Goal: Information Seeking & Learning: Learn about a topic

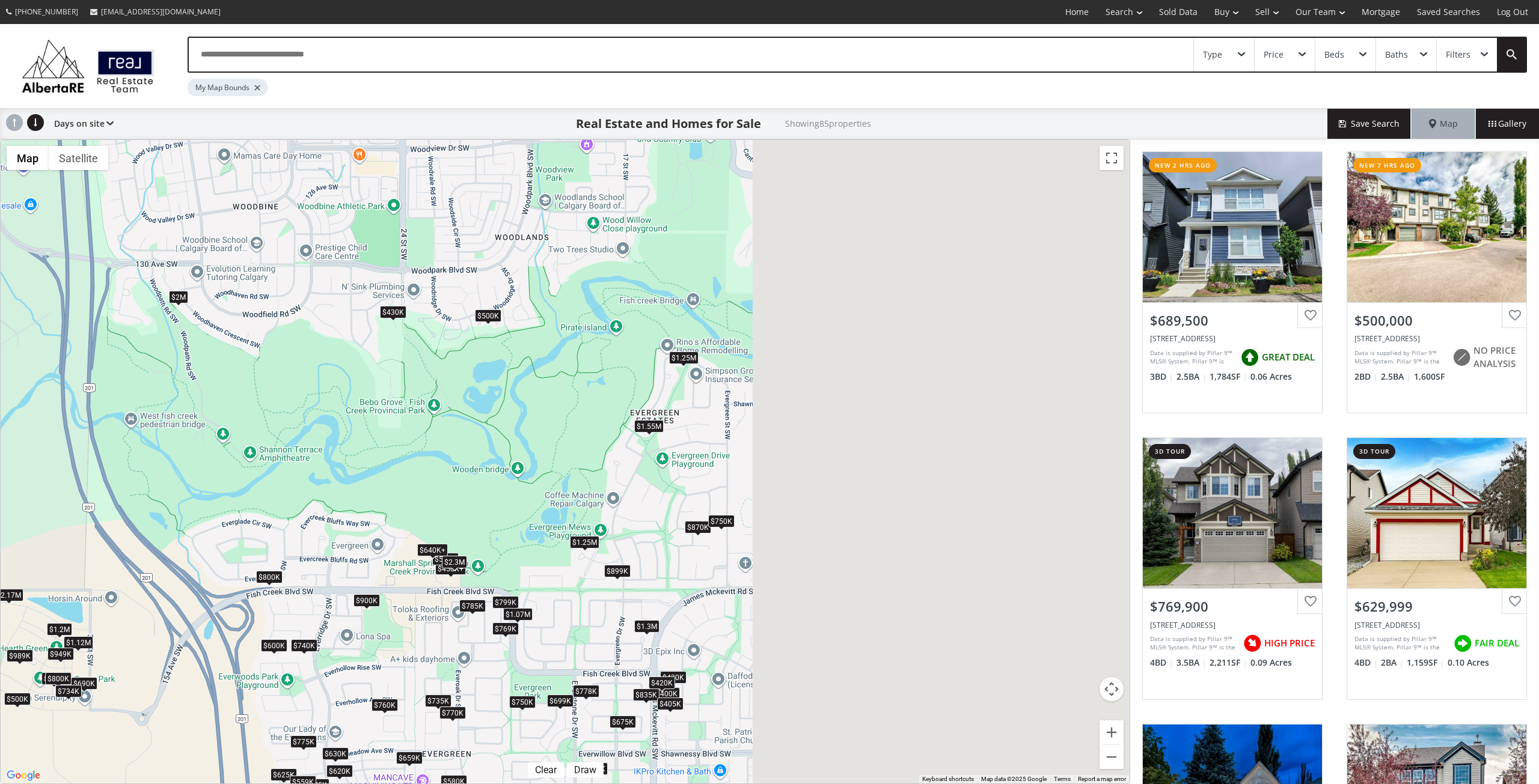
drag, startPoint x: 913, startPoint y: 405, endPoint x: 536, endPoint y: 474, distance: 383.3
click at [536, 474] on div "To navigate, press the arrow keys. $690K+ $500K $770K $630K $870K $625K $535K $…" at bounding box center [565, 461] width 1129 height 643
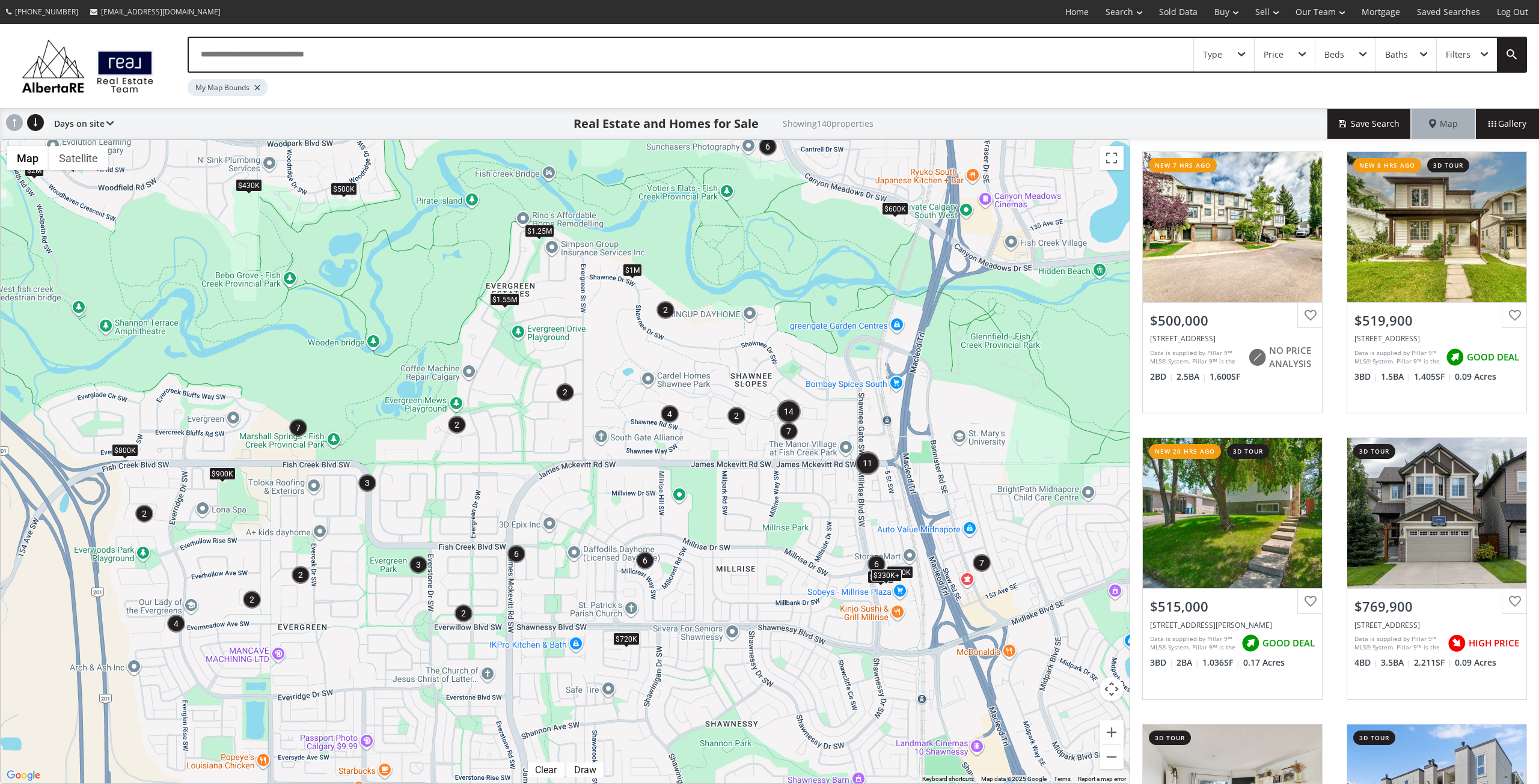
drag, startPoint x: 1015, startPoint y: 665, endPoint x: 878, endPoint y: 536, distance: 188.2
click at [878, 536] on div "To navigate, press the arrow keys. $500K $430K $829K $1.25M $259K $2M $580K $1.…" at bounding box center [565, 461] width 1129 height 643
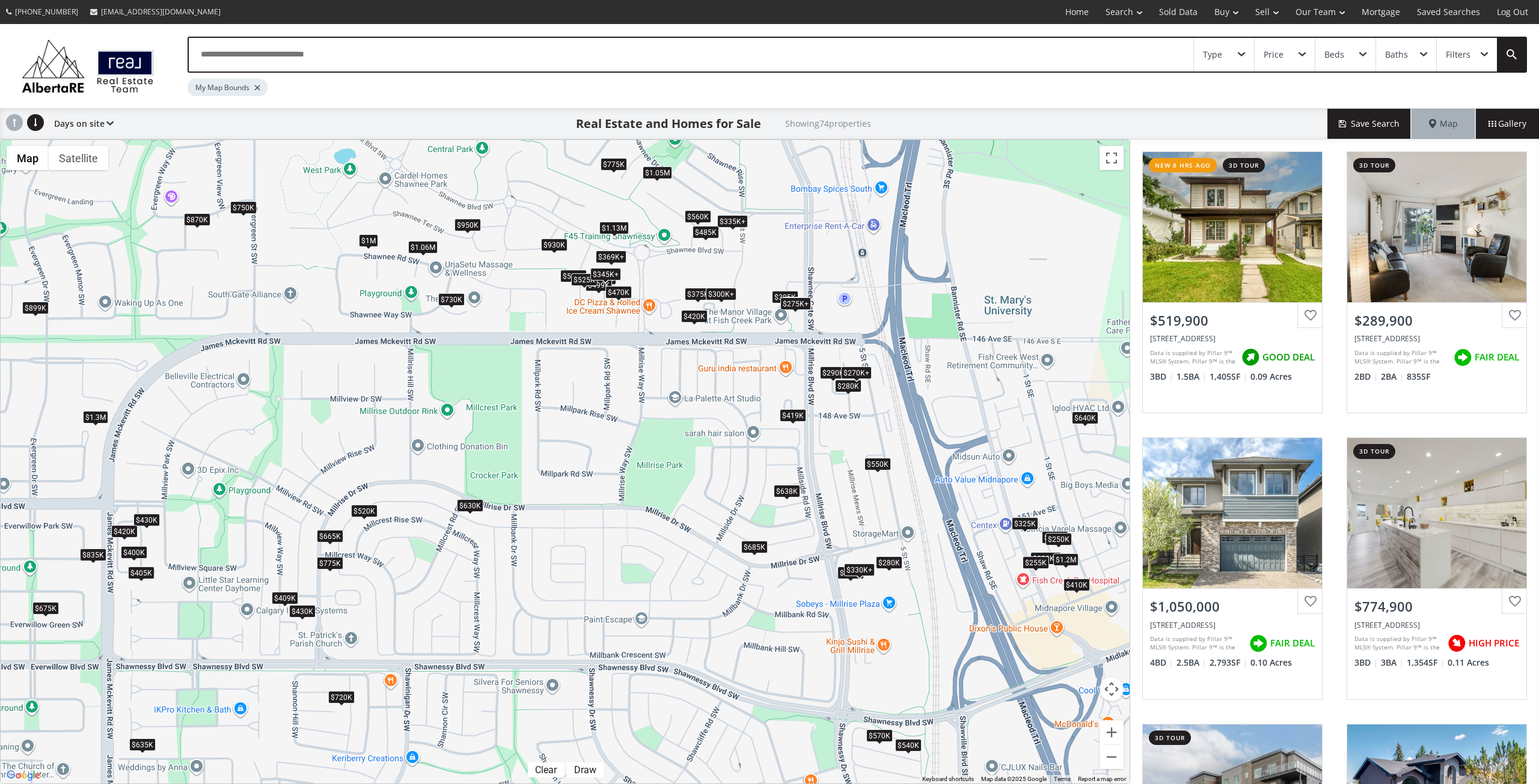
click at [859, 568] on div "$330K+" at bounding box center [859, 569] width 31 height 13
click at [843, 539] on div "To navigate, press the arrow keys. $520K $290K $1.05M $775K $350K $1M $870K $32…" at bounding box center [565, 461] width 1129 height 643
click at [842, 579] on div "To navigate, press the arrow keys. $520K $290K $1.05M $775K $350K $1M $870K $32…" at bounding box center [565, 461] width 1129 height 643
click at [847, 576] on div "$259K" at bounding box center [850, 572] width 27 height 13
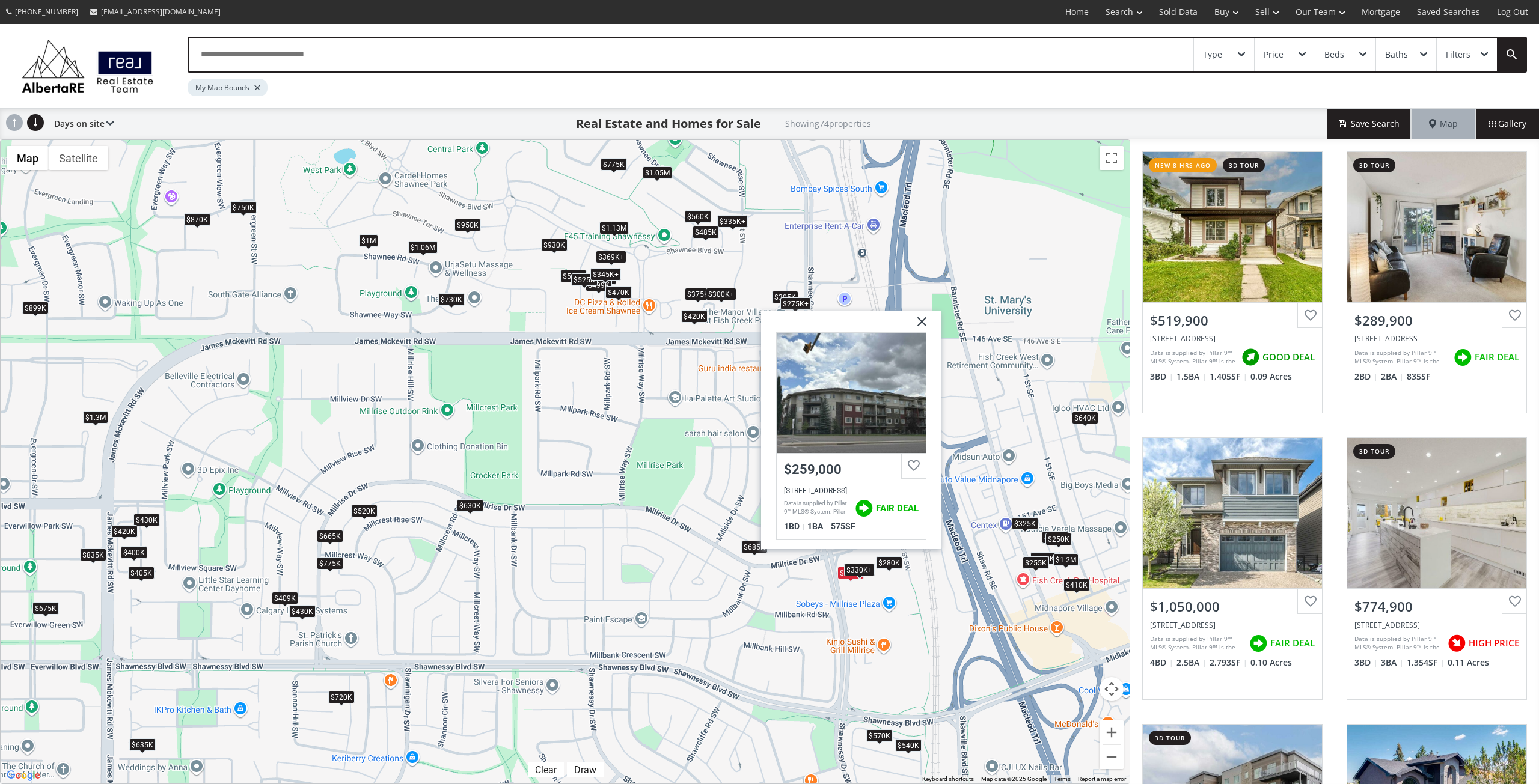
click at [894, 572] on div "To navigate, press the arrow keys. $520K $290K $1.05M $775K $350K $1M $870K $32…" at bounding box center [565, 461] width 1129 height 643
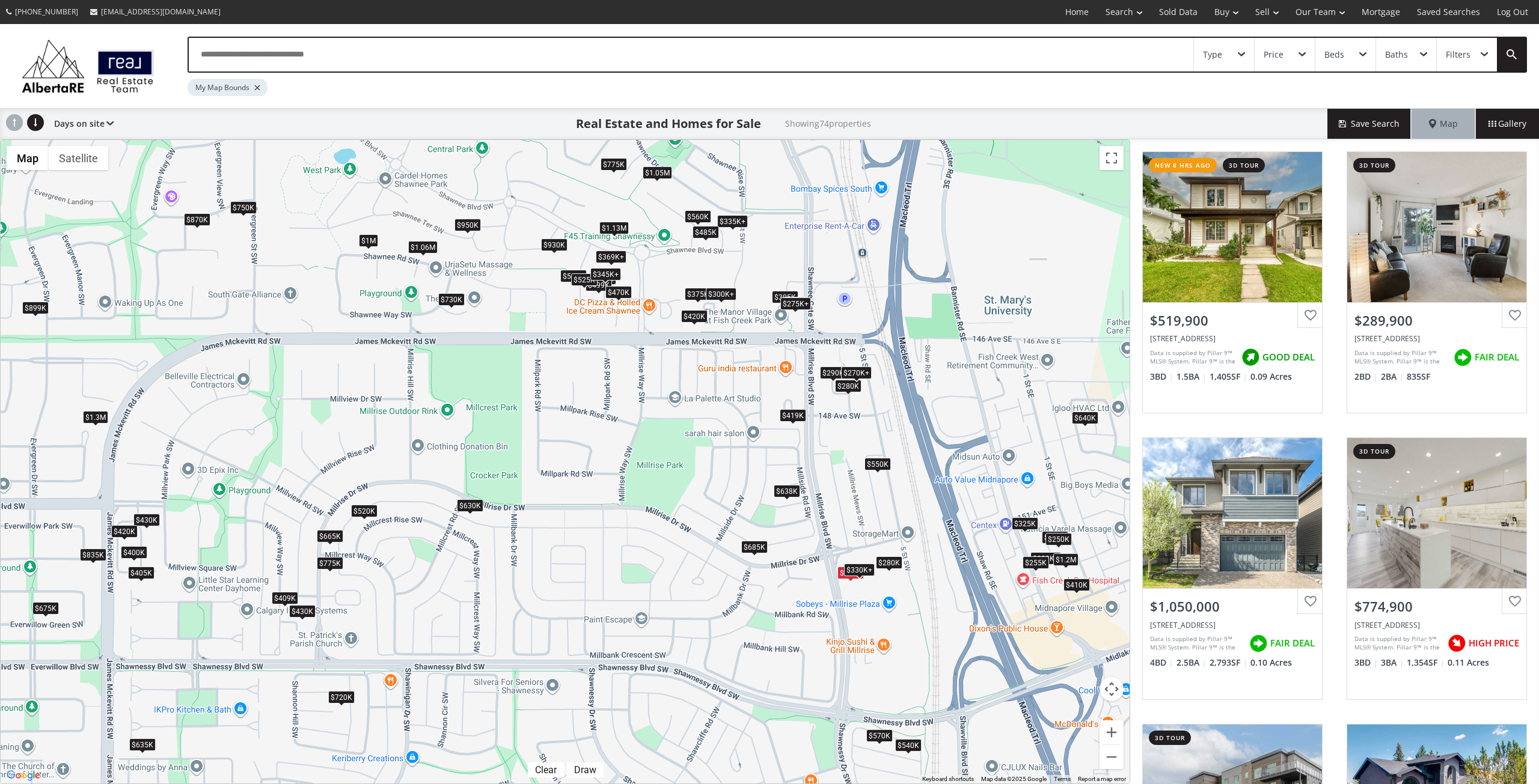
click at [893, 571] on div "To navigate, press the arrow keys. $520K $290K $1.05M $775K $350K $1M $870K $32…" at bounding box center [565, 461] width 1129 height 643
click at [893, 566] on div "$280K" at bounding box center [889, 563] width 27 height 13
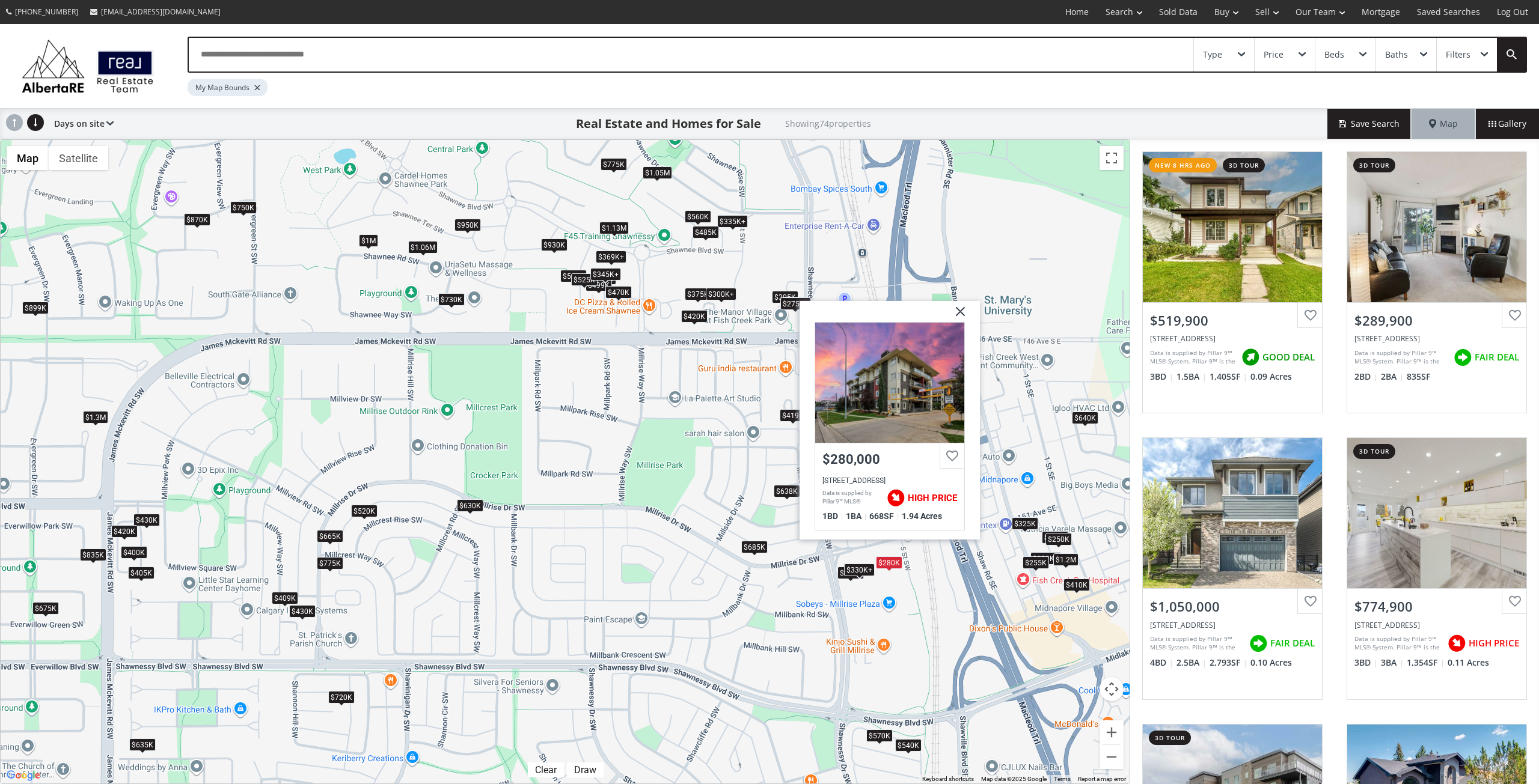
click at [926, 585] on div "To navigate, press the arrow keys. $520K $290K $1.05M $775K $350K $1M $870K $32…" at bounding box center [565, 461] width 1129 height 643
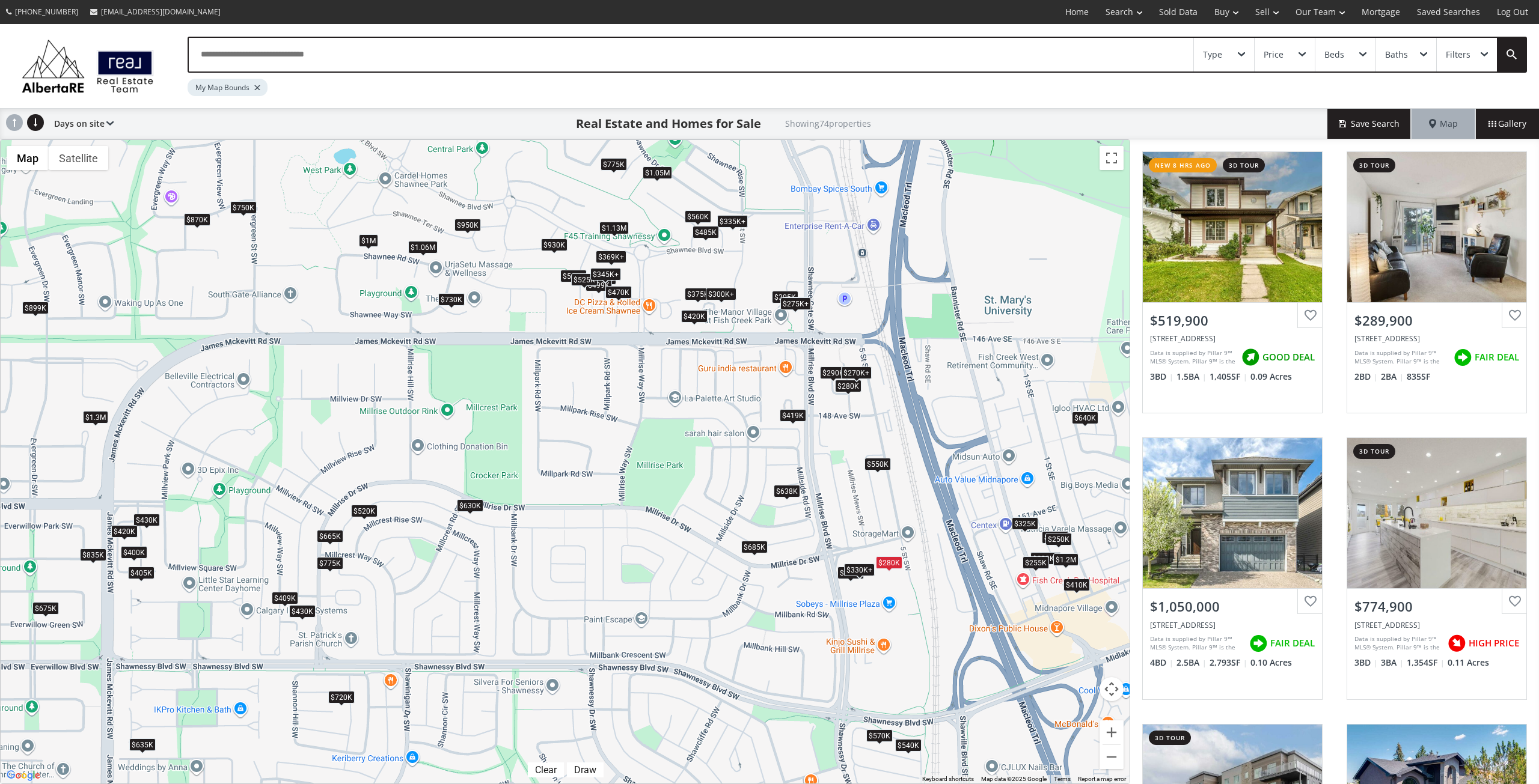
click at [1034, 521] on div "$325K" at bounding box center [1024, 523] width 27 height 13
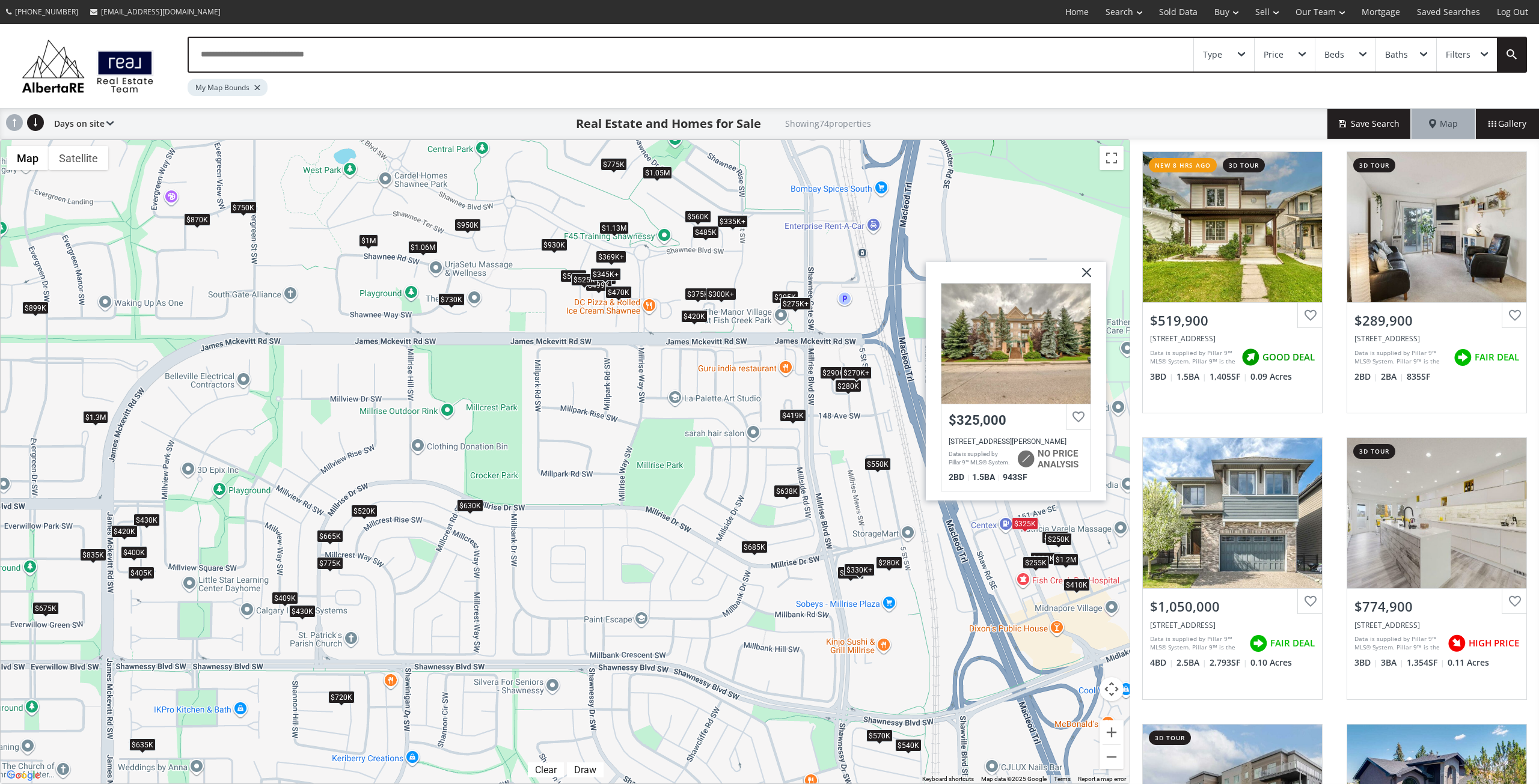
click at [1055, 544] on div "$250K" at bounding box center [1058, 539] width 27 height 13
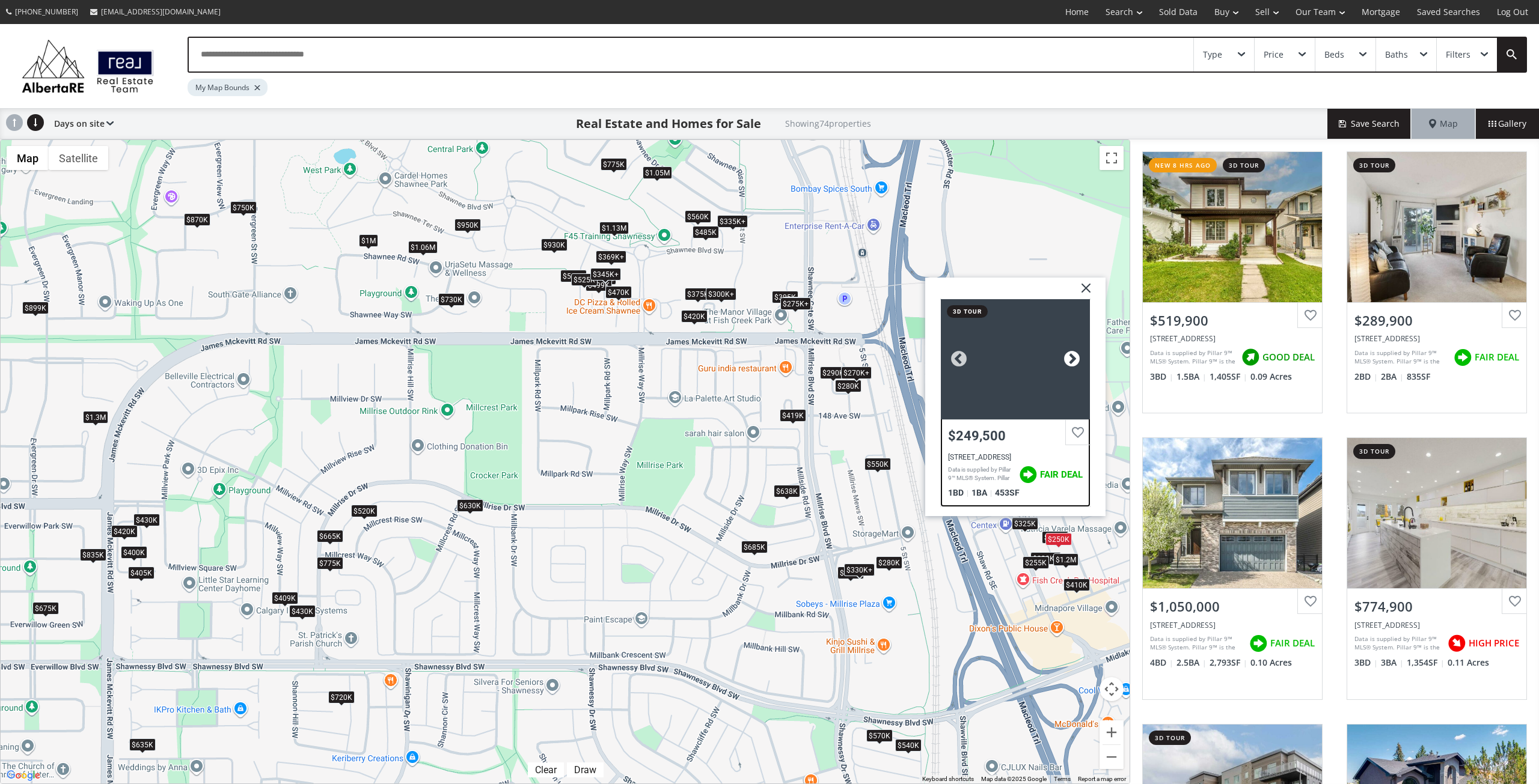
click at [1068, 356] on div at bounding box center [1072, 359] width 18 height 18
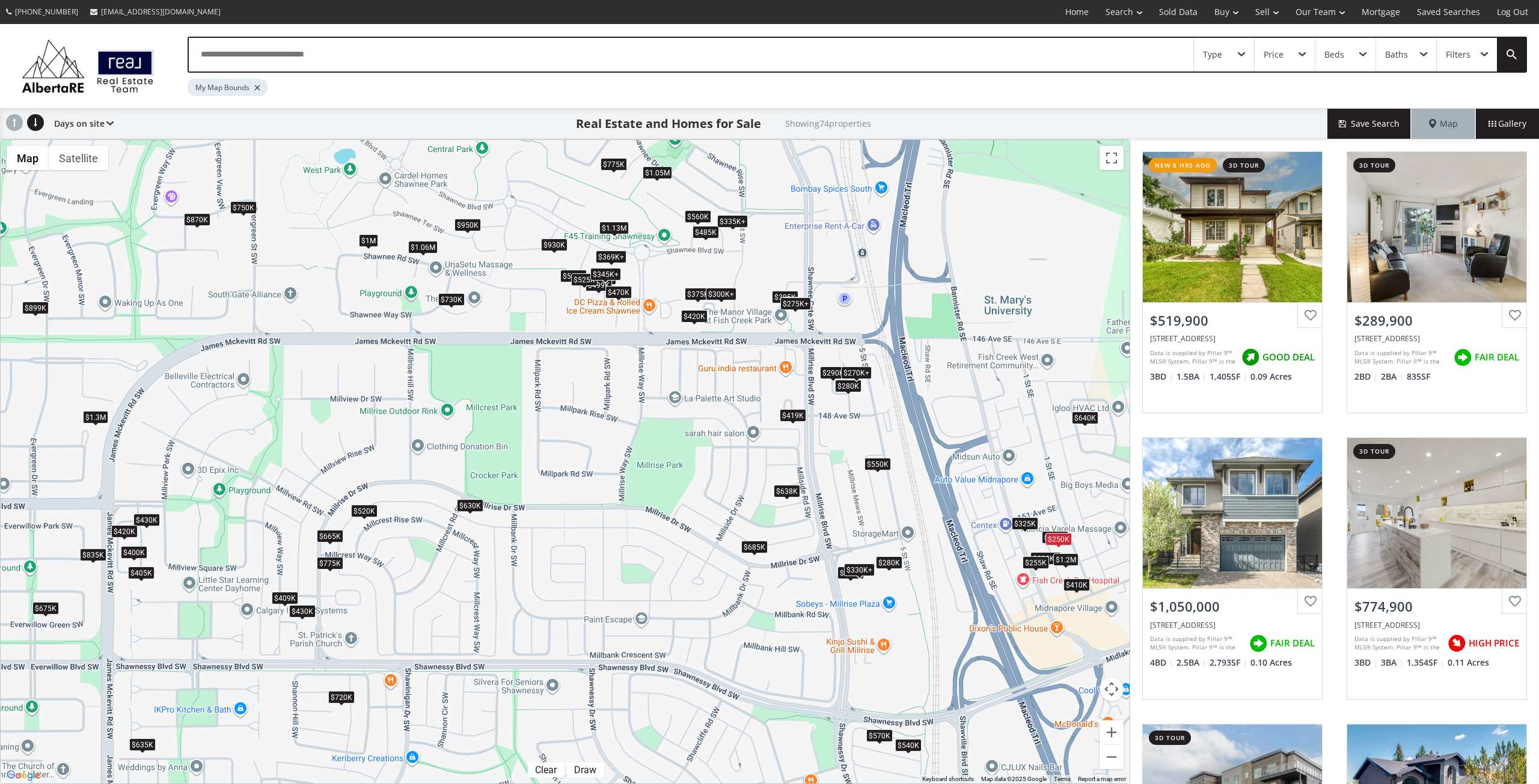
click at [1063, 539] on div "$250K" at bounding box center [1058, 539] width 27 height 13
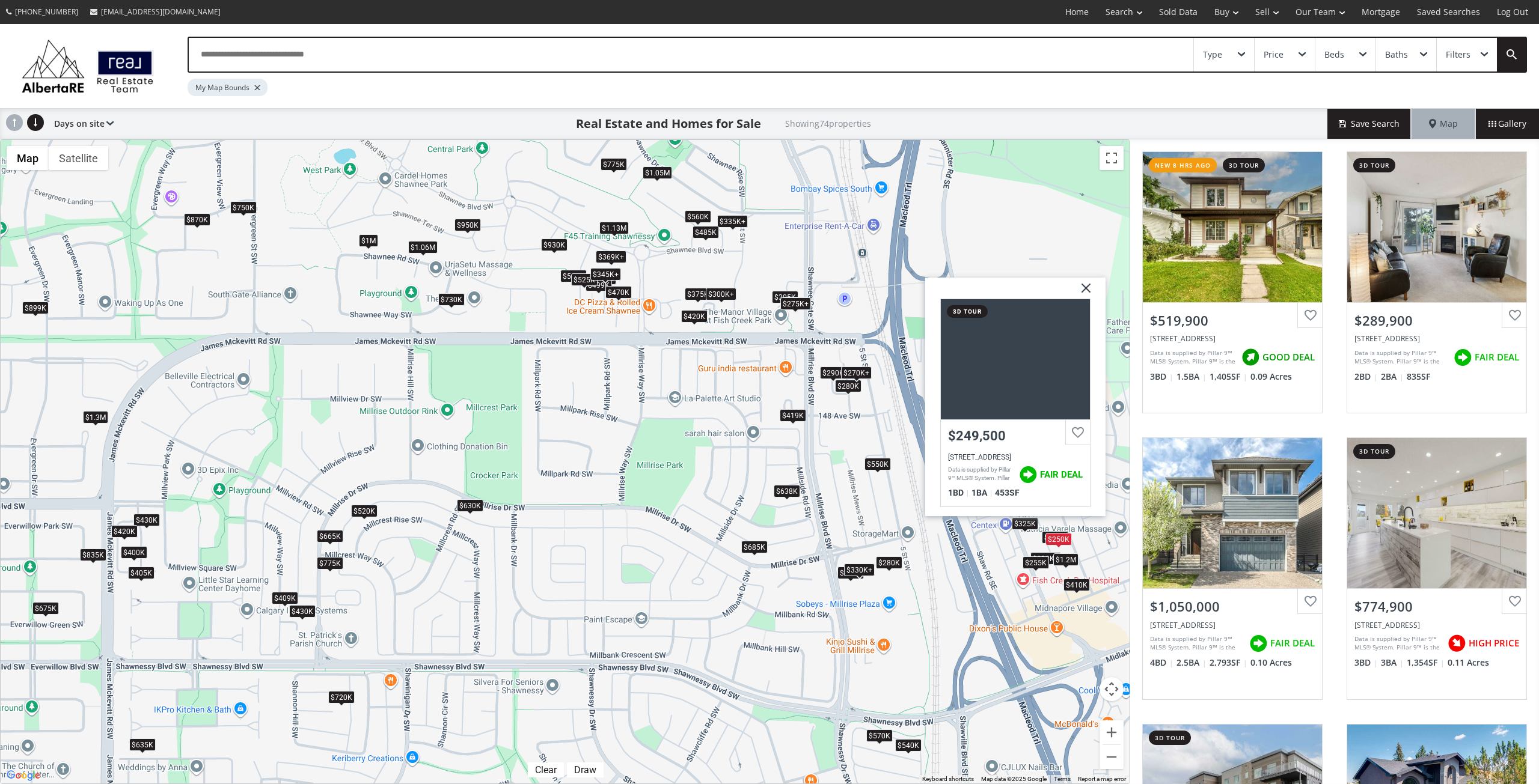
click at [585, 432] on div "To navigate, press the arrow keys. $520K $290K $1.05M $775K $350K $1M $870K $32…" at bounding box center [565, 461] width 1129 height 643
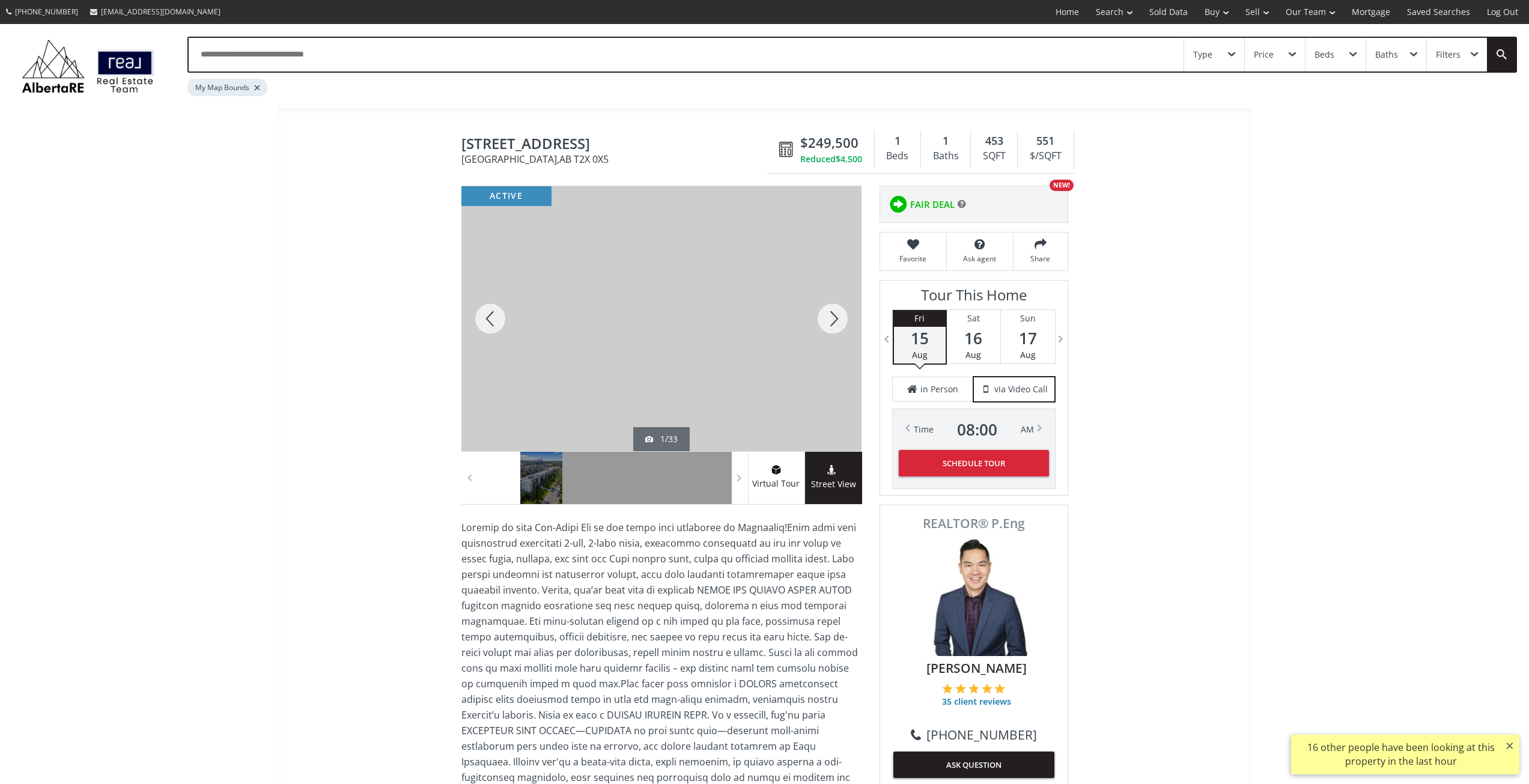
click at [837, 319] on div at bounding box center [832, 318] width 58 height 265
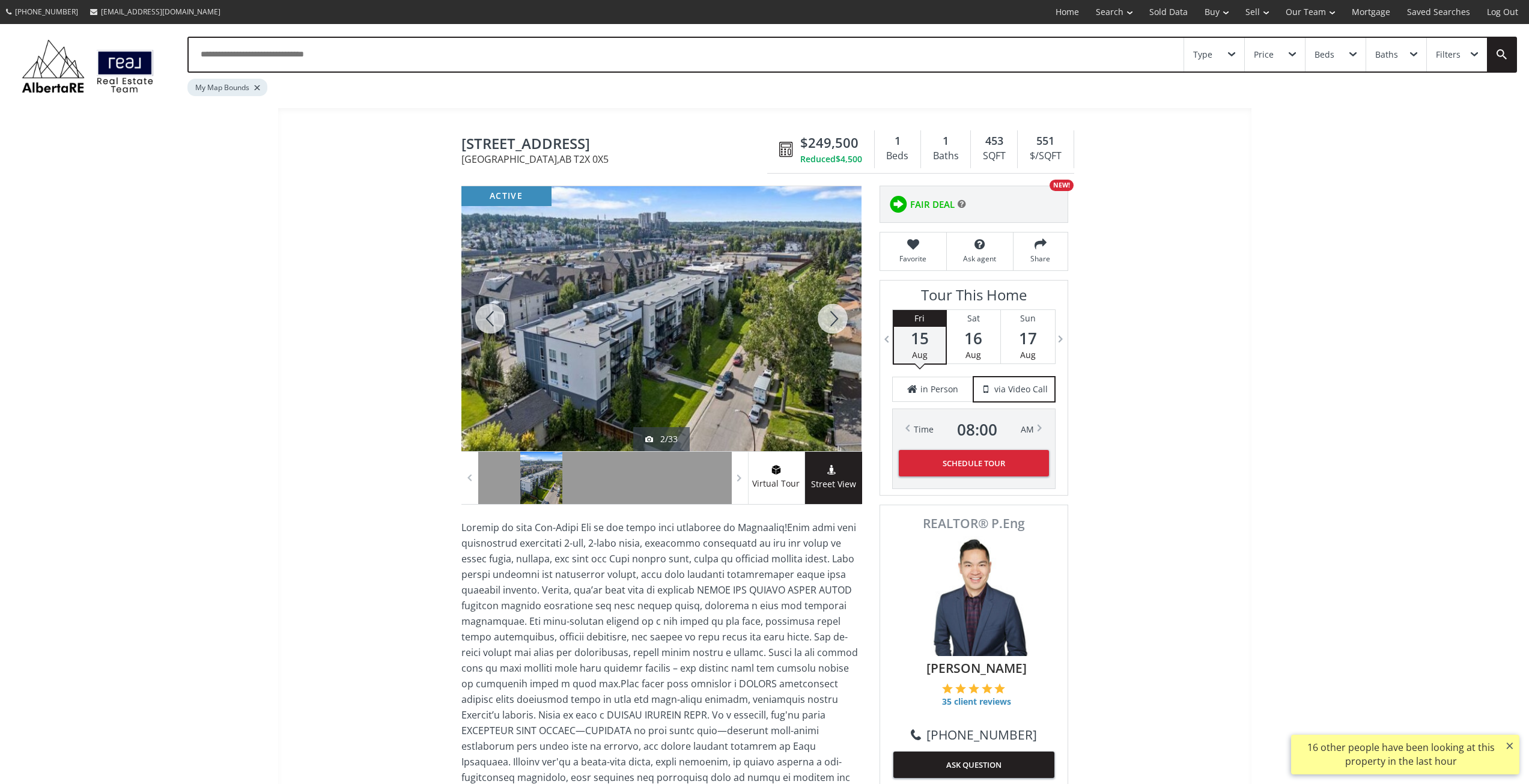
click at [837, 319] on div at bounding box center [832, 318] width 58 height 265
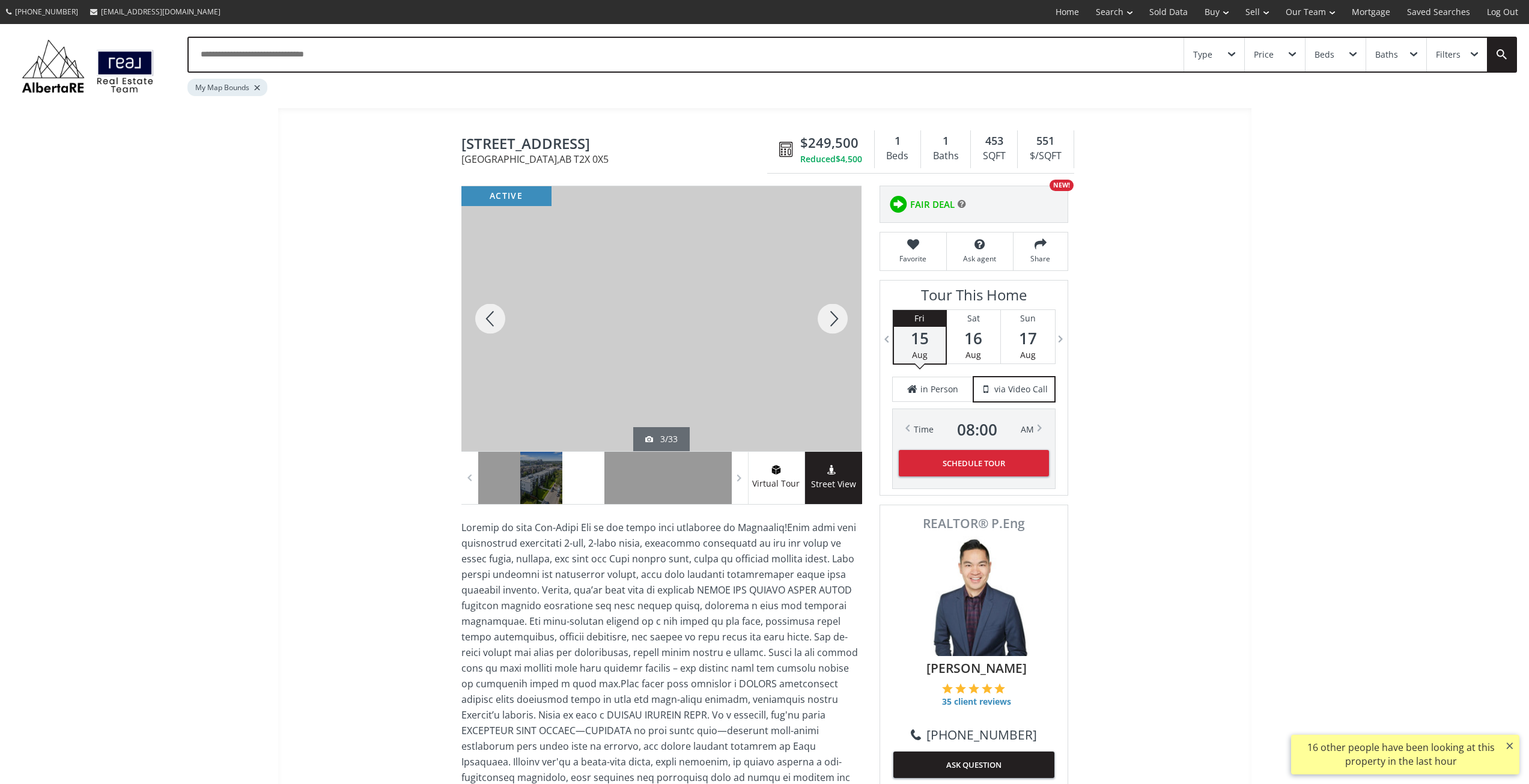
click at [837, 317] on div at bounding box center [832, 318] width 58 height 265
click at [475, 325] on div at bounding box center [490, 318] width 58 height 265
click at [481, 324] on div at bounding box center [490, 318] width 58 height 265
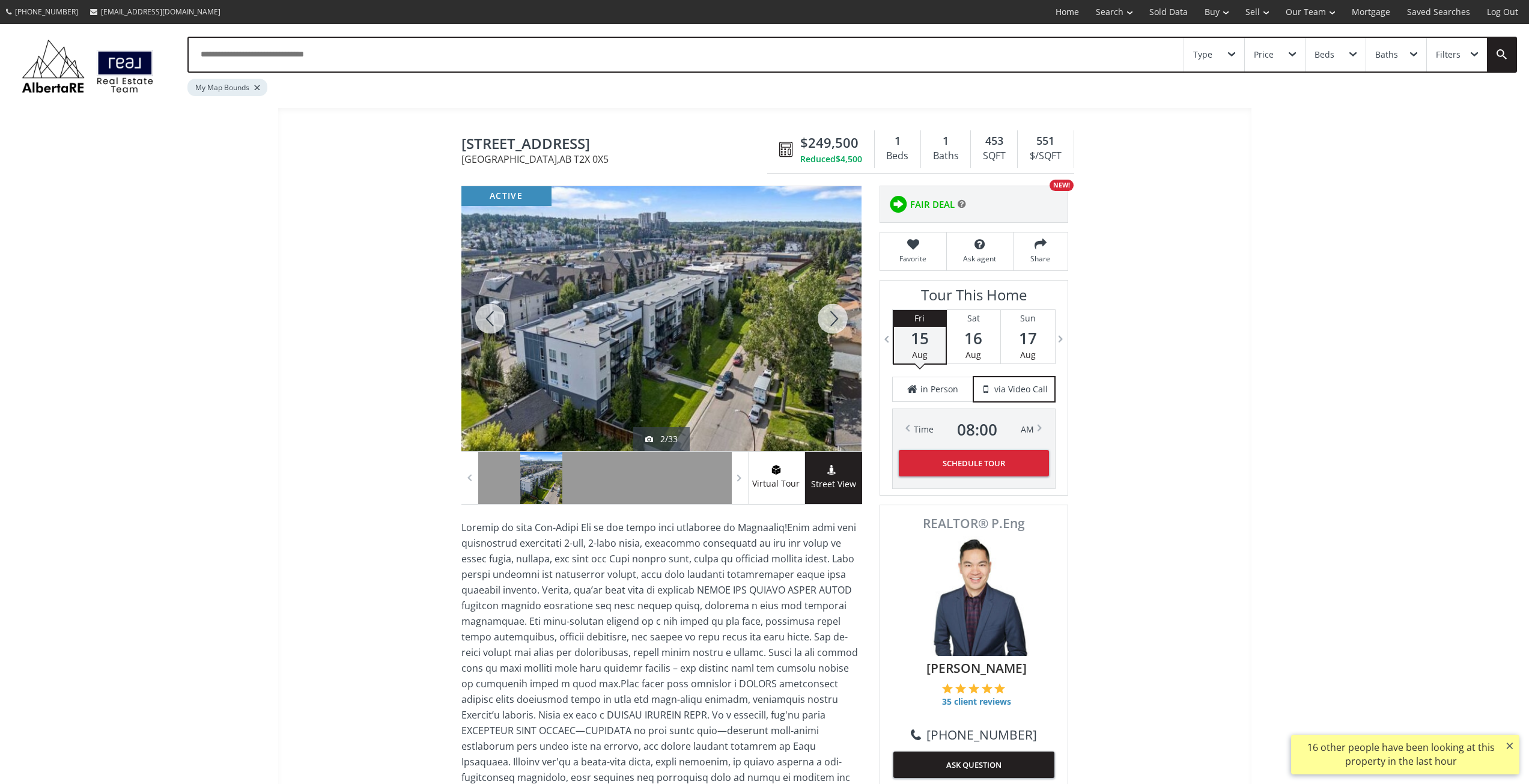
click at [840, 316] on div at bounding box center [832, 318] width 58 height 265
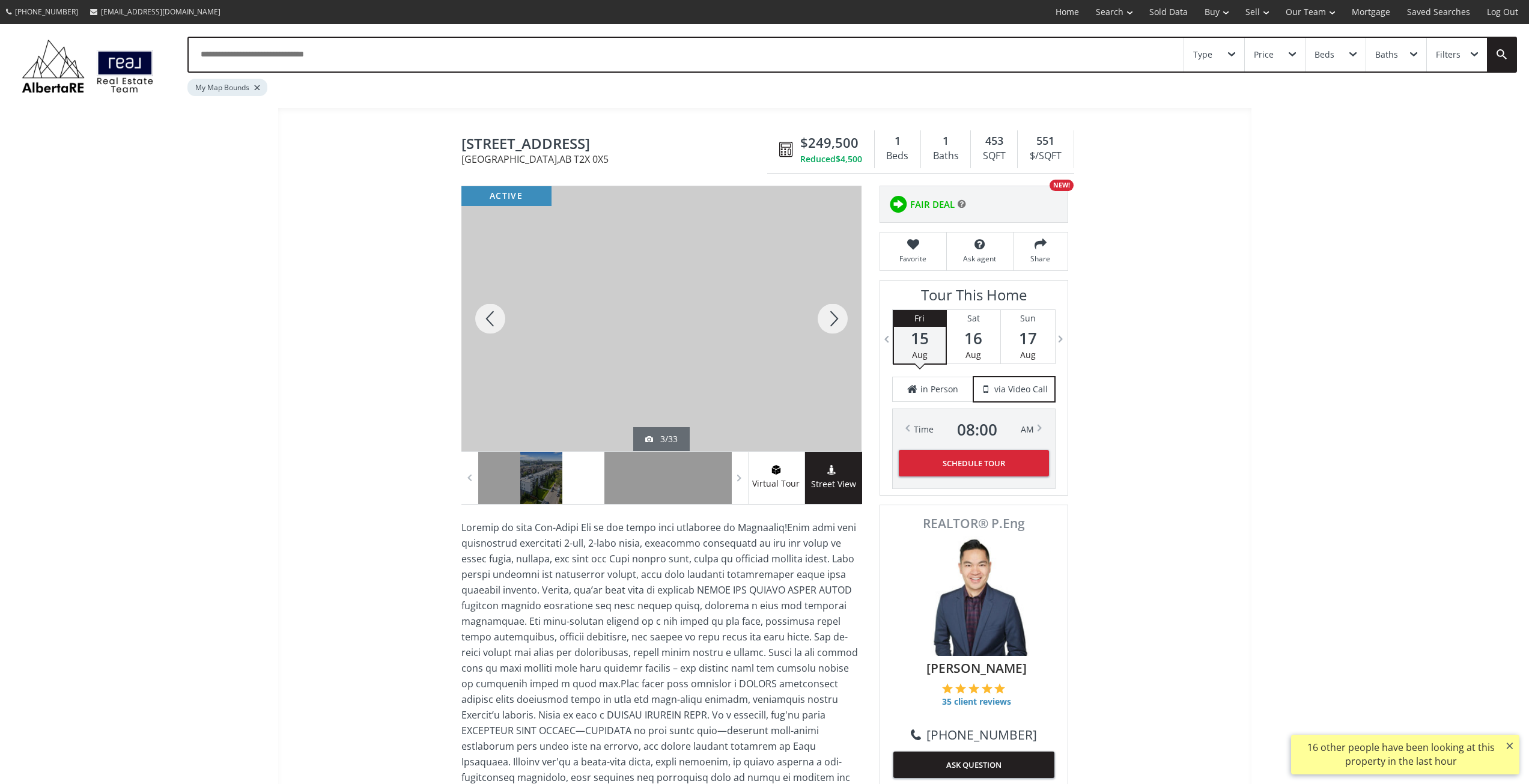
click at [839, 316] on div at bounding box center [832, 318] width 58 height 265
click at [836, 317] on div at bounding box center [832, 318] width 58 height 265
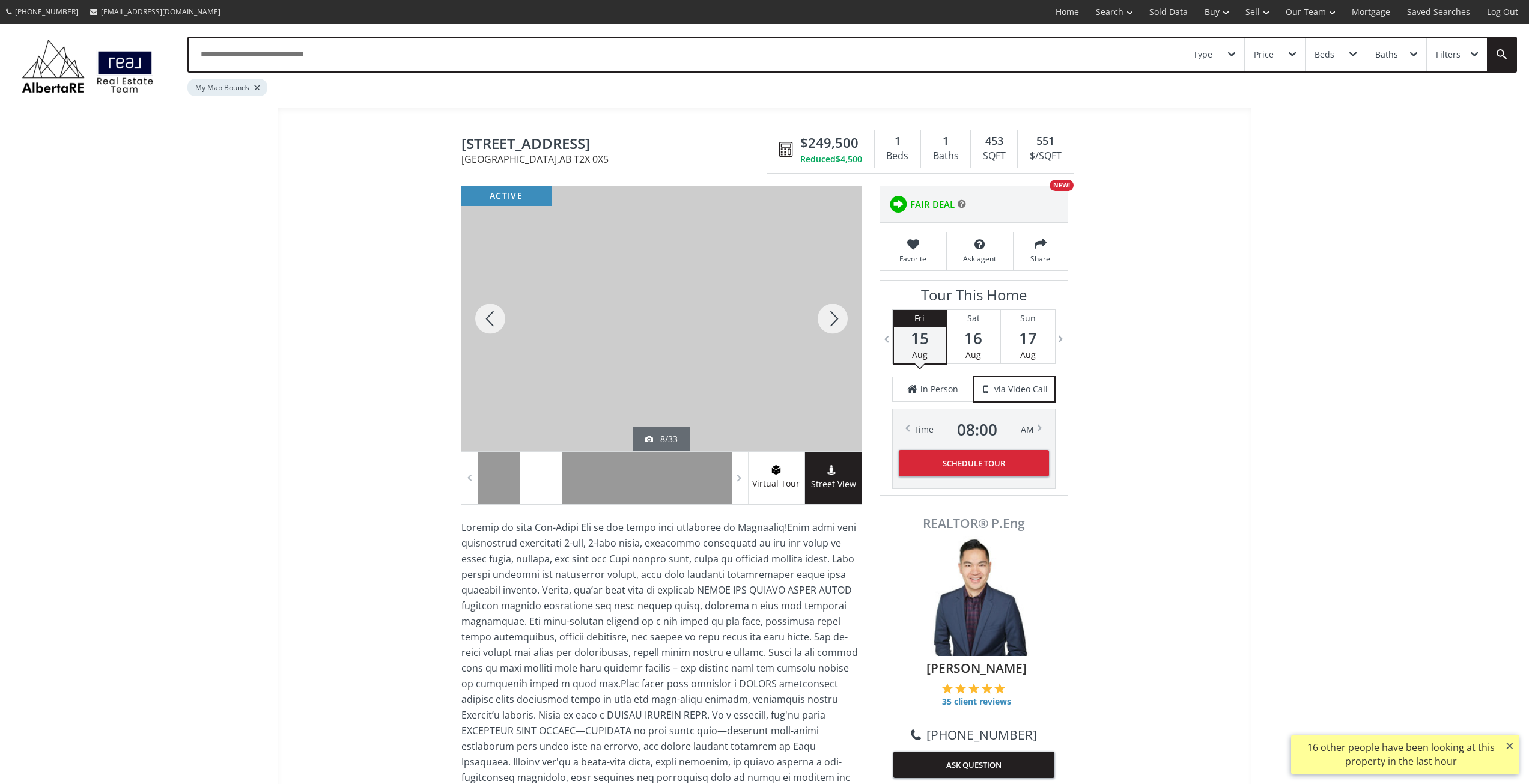
click at [836, 317] on div at bounding box center [832, 318] width 58 height 265
click at [835, 317] on div at bounding box center [832, 318] width 58 height 265
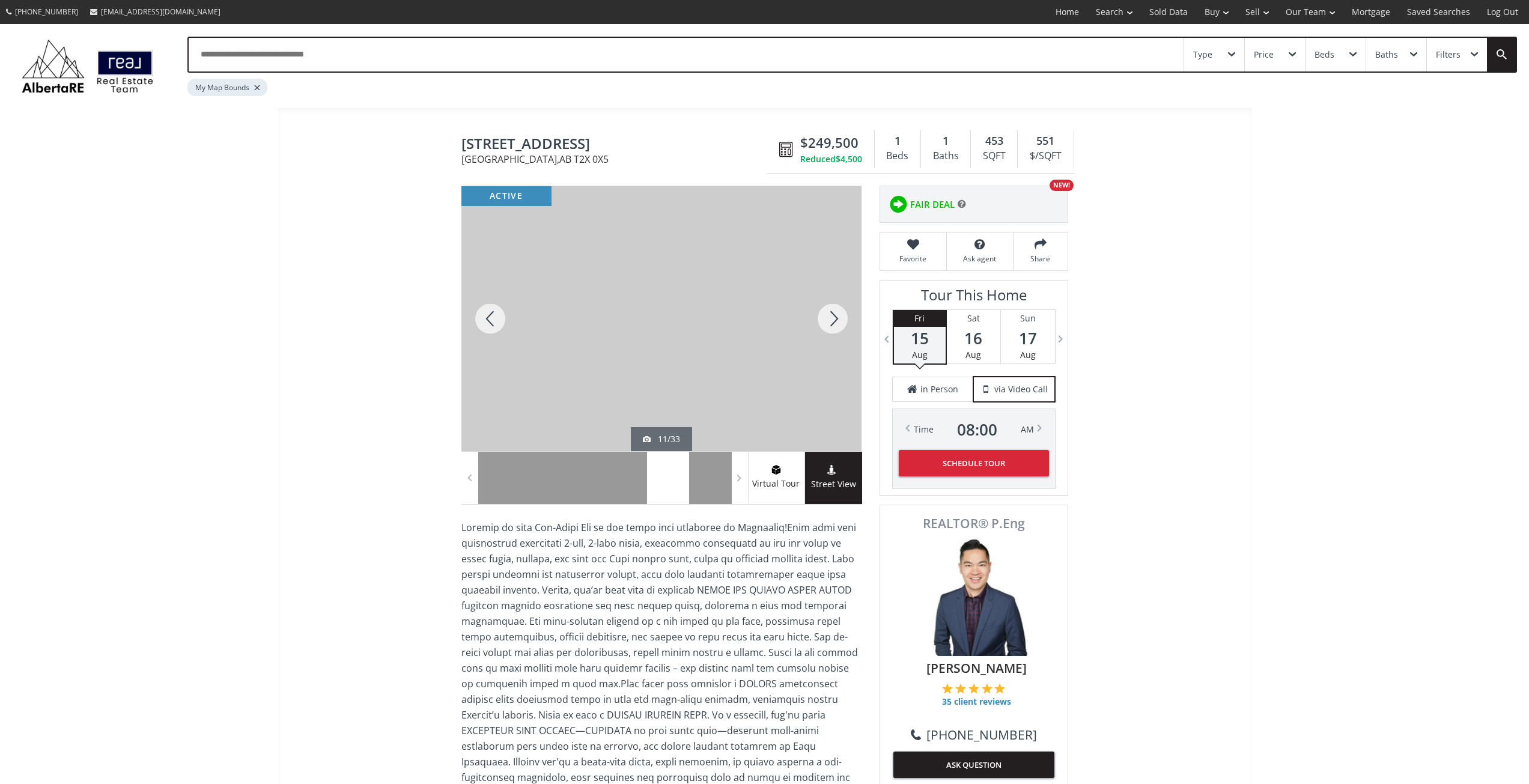
click at [835, 317] on div at bounding box center [832, 318] width 58 height 265
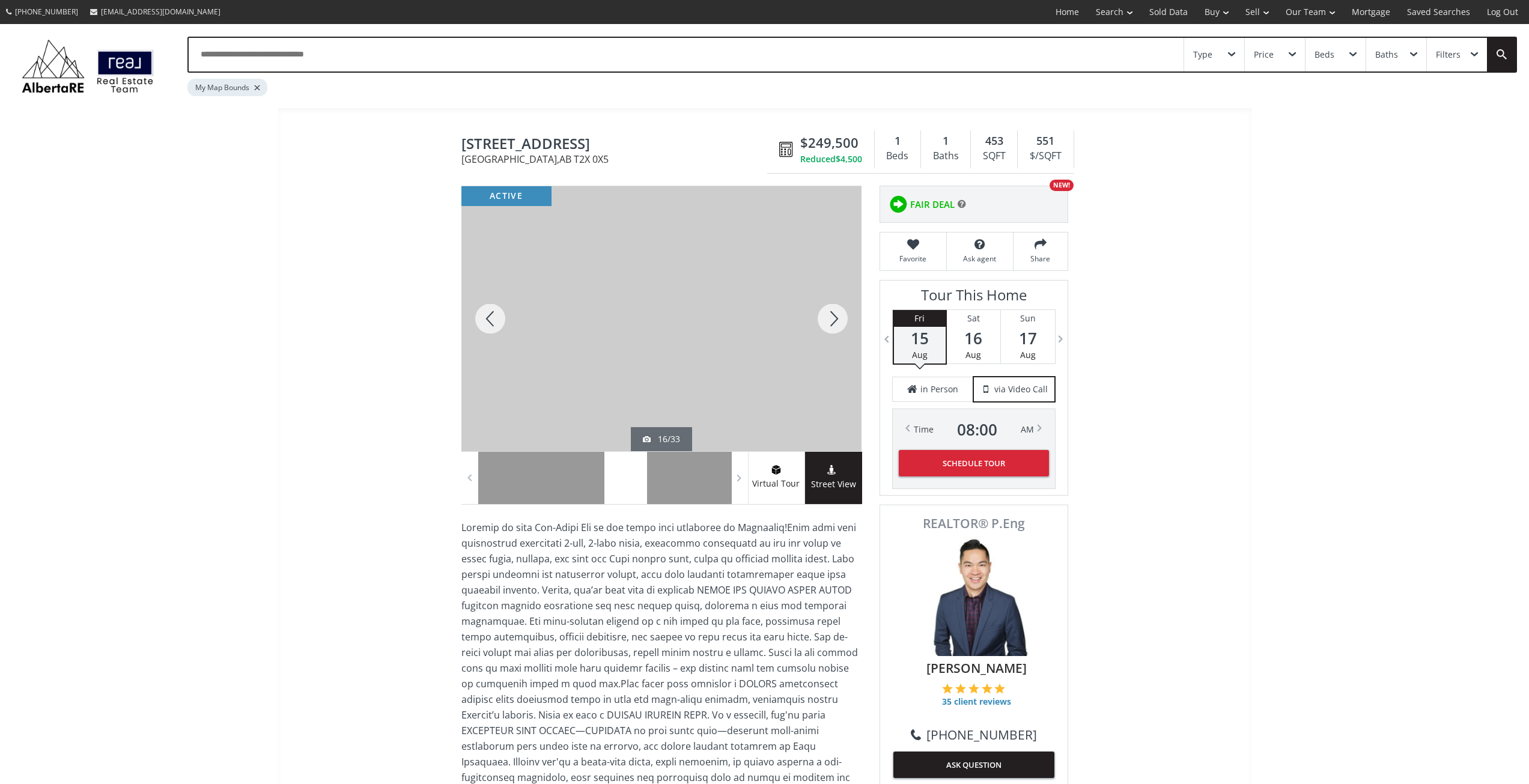
click at [835, 317] on div at bounding box center [832, 318] width 58 height 265
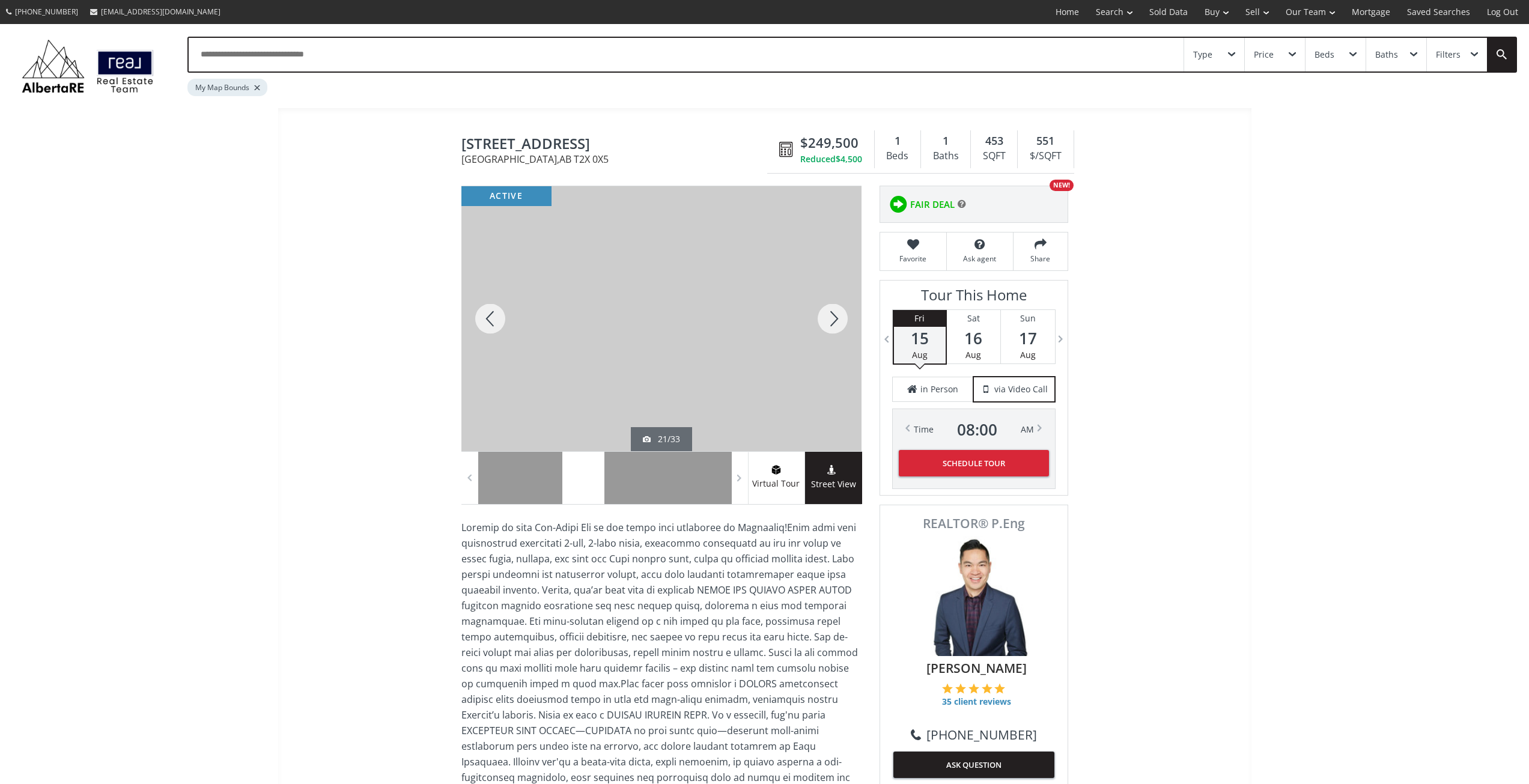
click at [835, 317] on div at bounding box center [832, 318] width 58 height 265
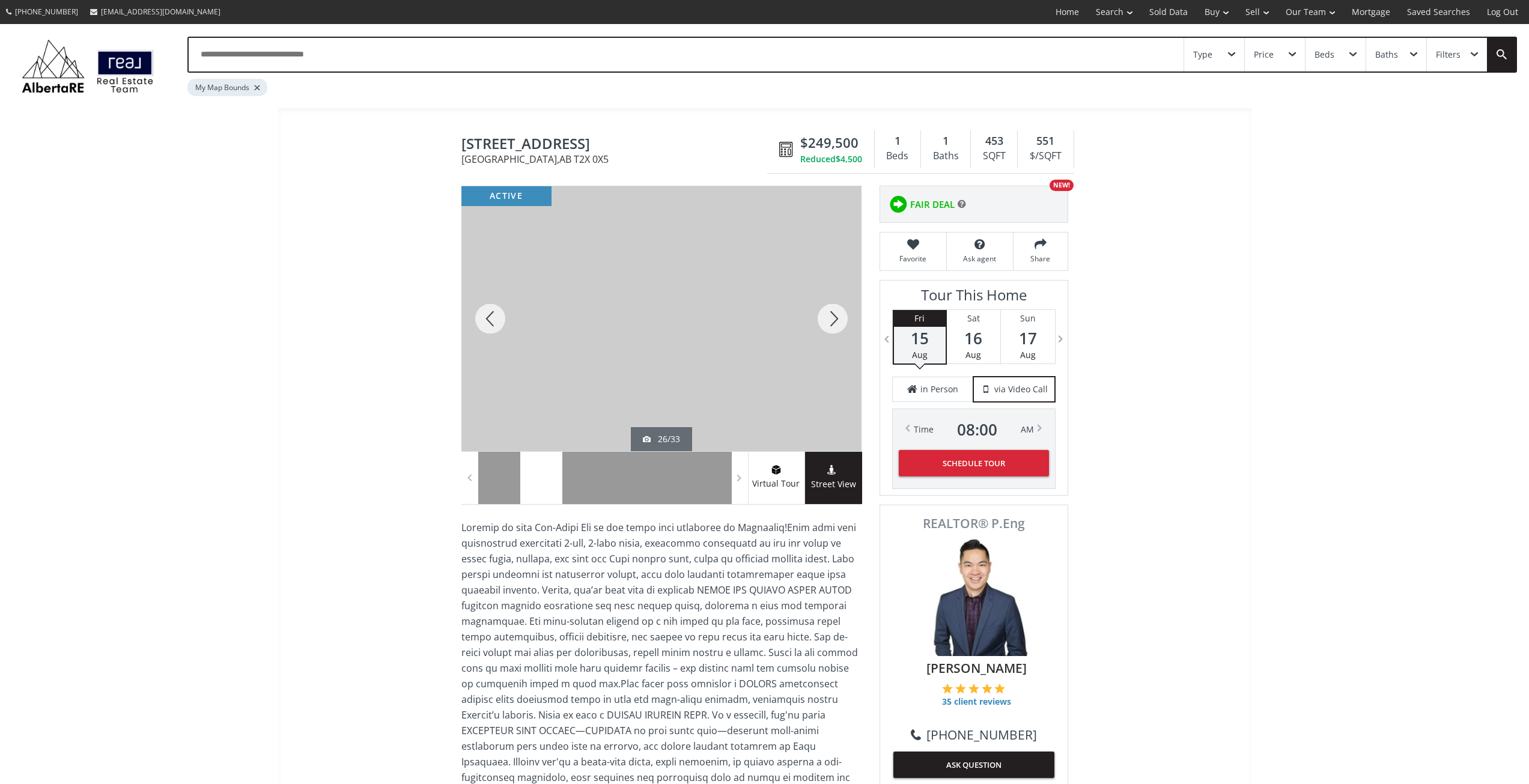
click at [835, 317] on div at bounding box center [832, 318] width 58 height 265
drag, startPoint x: 835, startPoint y: 317, endPoint x: 691, endPoint y: 288, distance: 146.9
click at [691, 288] on div at bounding box center [661, 318] width 400 height 265
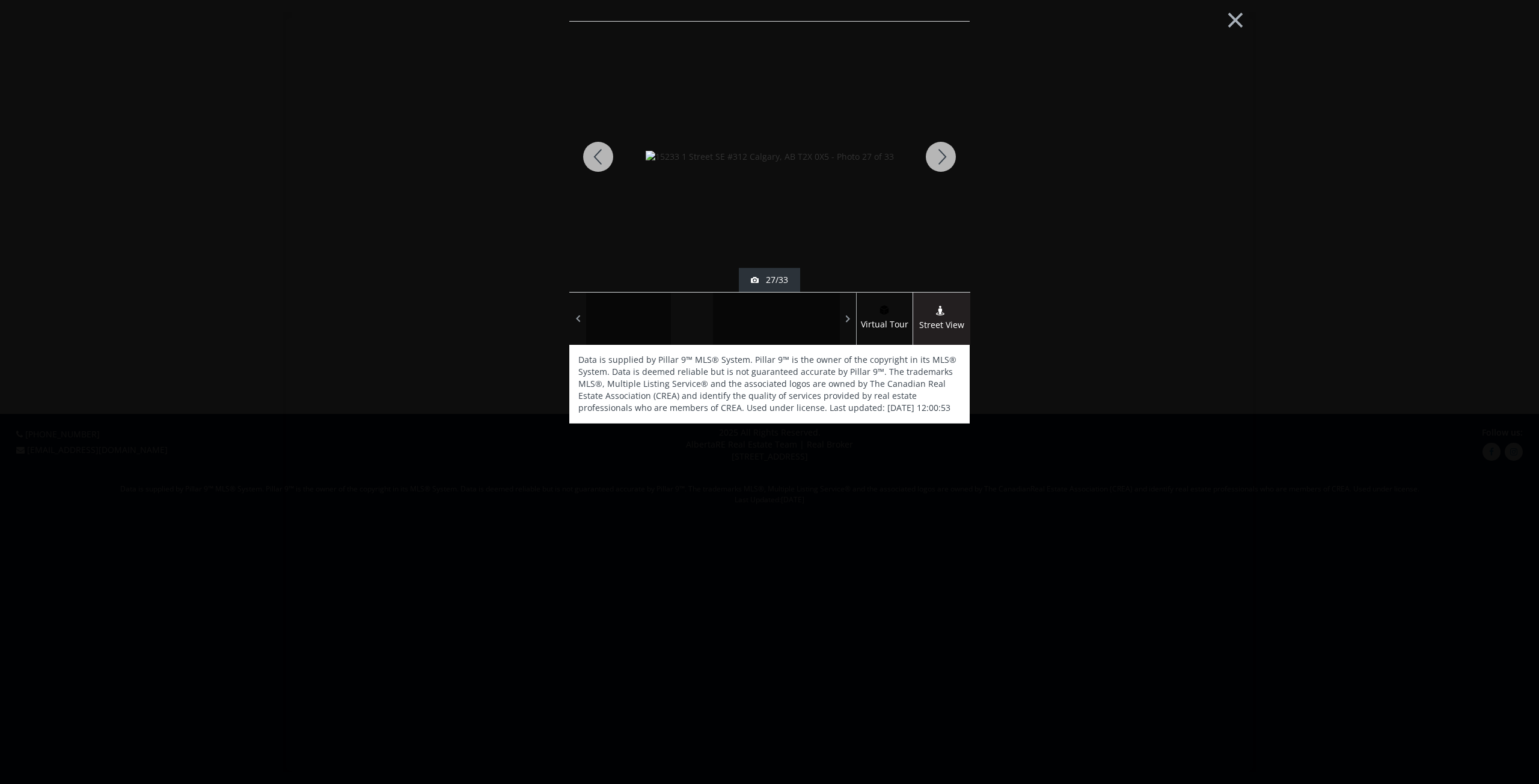
click at [447, 258] on div "× active 27/33 Virtual Tour Street View Data is supplied by Pillar 9™ MLS® Syst…" at bounding box center [769, 392] width 973 height 760
click at [1226, 21] on button "×" at bounding box center [1235, 19] width 66 height 49
